Goal: Use online tool/utility: Utilize a website feature to perform a specific function

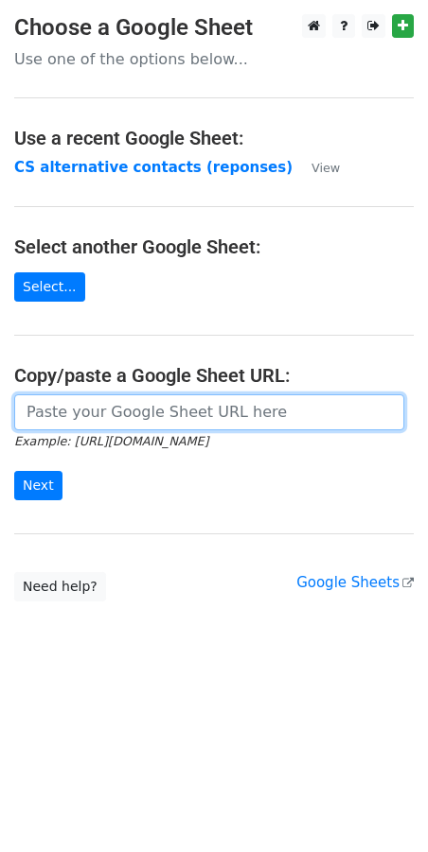
click at [45, 411] on input "url" at bounding box center [209, 413] width 390 height 36
paste input "https://docs.google.com/spreadsheets/d/1qQHD5SoE2zCQxW73jNxLPRujqbOdsJS1upL9tDW…"
type input "https://docs.google.com/spreadsheets/d/1qQHD5SoE2zCQxW73jNxLPRujqbOdsJS1upL9tDW…"
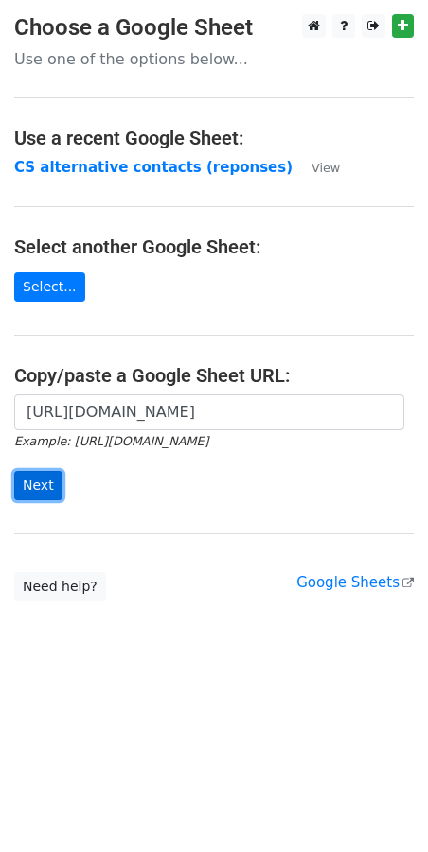
scroll to position [0, 0]
click at [34, 483] on input "Next" at bounding box center [38, 485] width 48 height 29
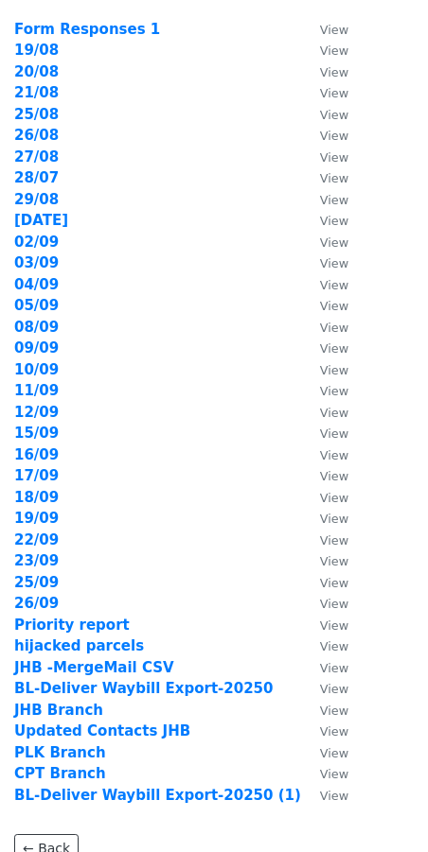
scroll to position [88, 0]
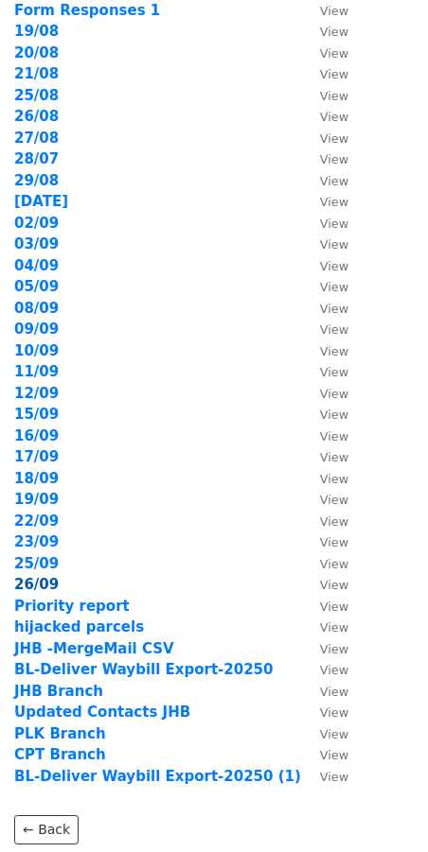
click at [42, 589] on strong "26/09" at bounding box center [36, 584] width 44 height 17
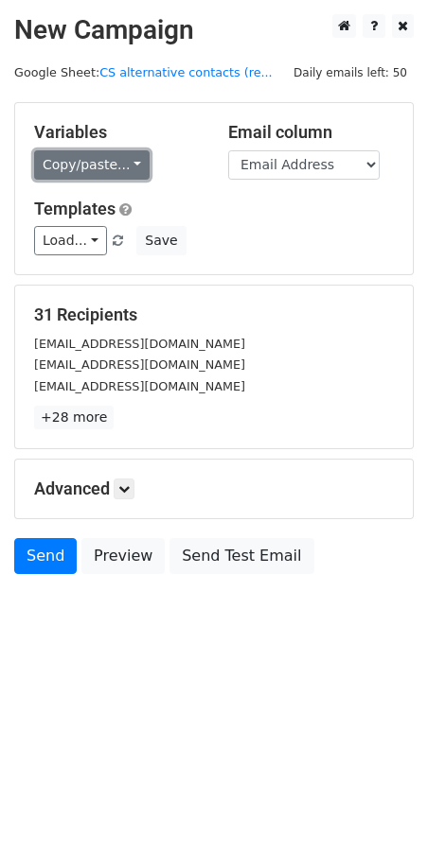
click at [125, 170] on link "Copy/paste..." at bounding box center [91, 164] width 115 height 29
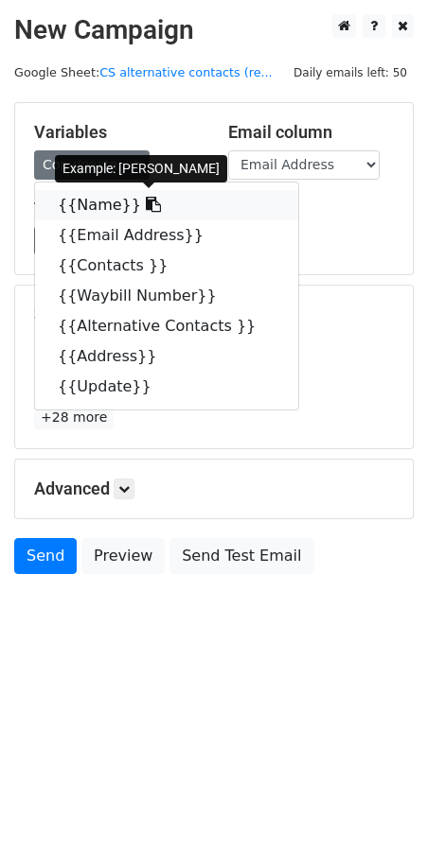
click at [146, 205] on icon at bounding box center [153, 204] width 15 height 15
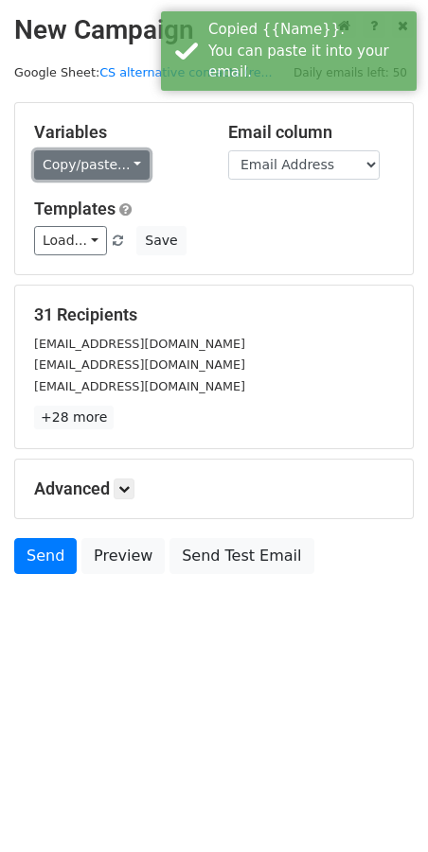
click at [130, 168] on link "Copy/paste..." at bounding box center [91, 164] width 115 height 29
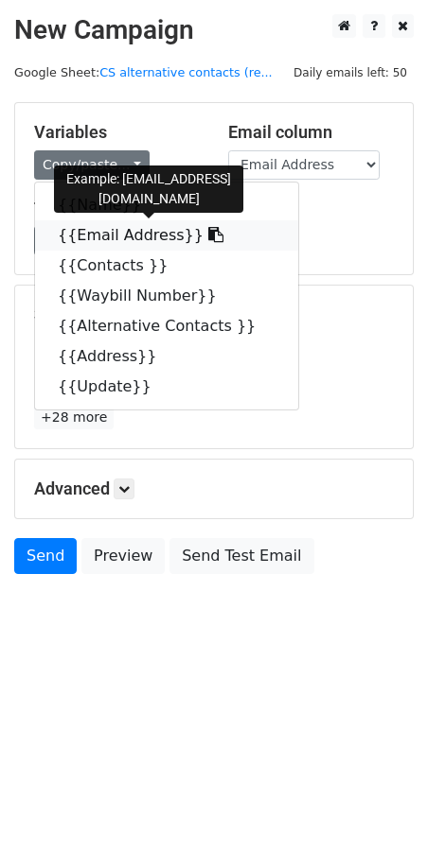
click at [208, 236] on icon at bounding box center [215, 234] width 15 height 15
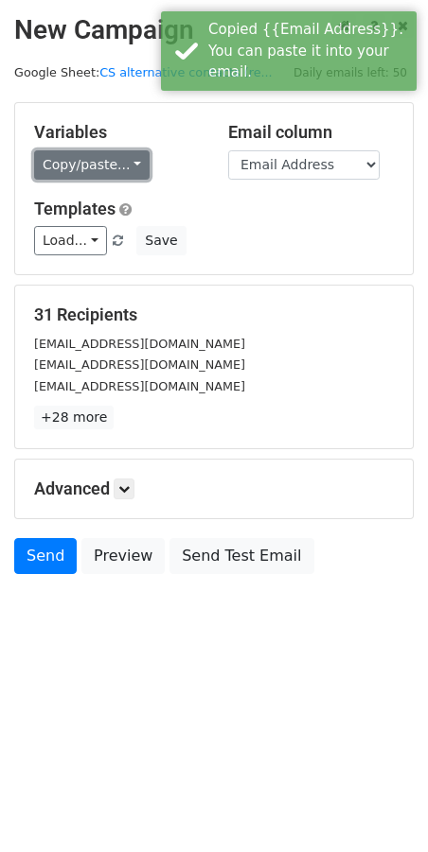
click at [124, 161] on link "Copy/paste..." at bounding box center [91, 164] width 115 height 29
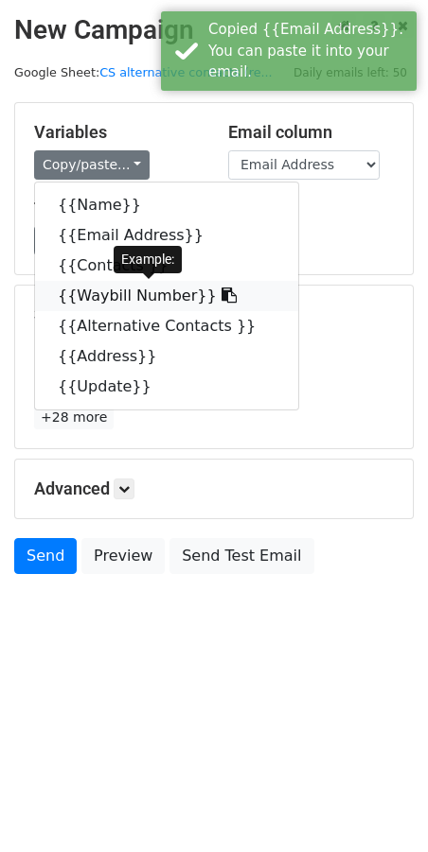
click at [221, 298] on icon at bounding box center [228, 295] width 15 height 15
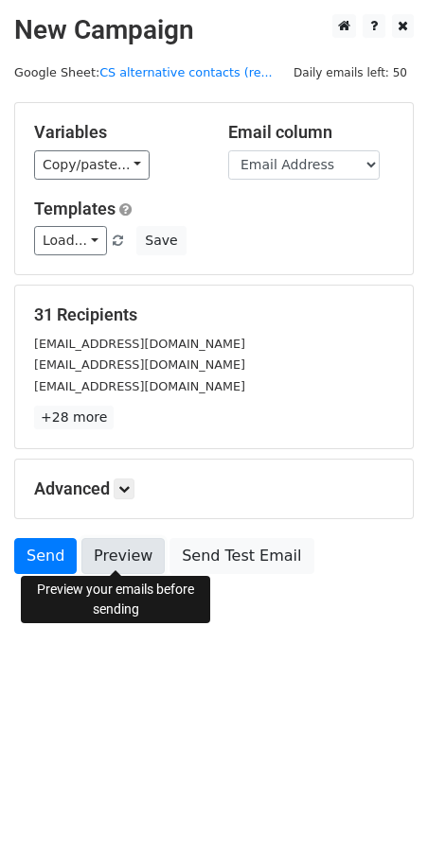
click at [114, 554] on link "Preview" at bounding box center [122, 556] width 83 height 36
